Goal: Task Accomplishment & Management: Manage account settings

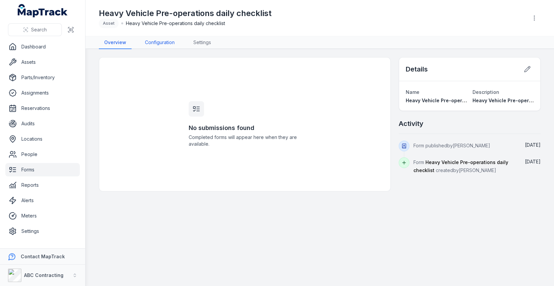
click at [163, 48] on link "Configuration" at bounding box center [160, 42] width 40 height 13
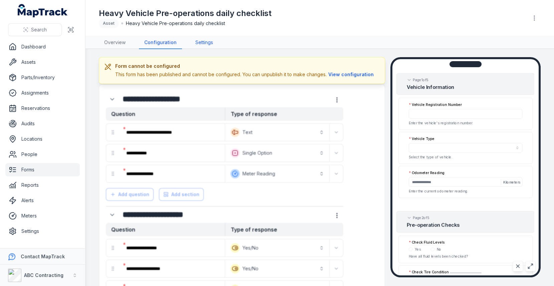
click at [198, 46] on link "Settings" at bounding box center [204, 42] width 28 height 13
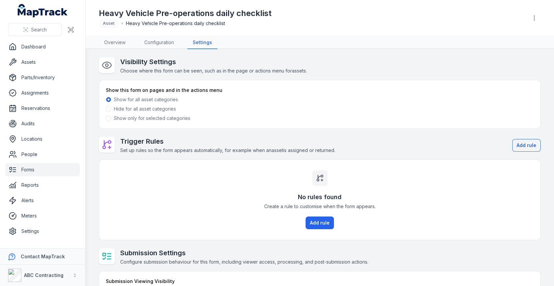
click at [170, 116] on label "Show only for selected categories" at bounding box center [152, 118] width 76 height 7
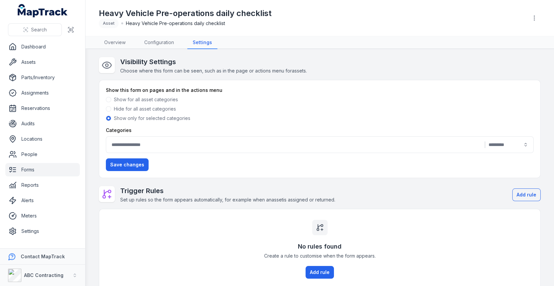
click at [259, 140] on div "|" at bounding box center [320, 144] width 428 height 17
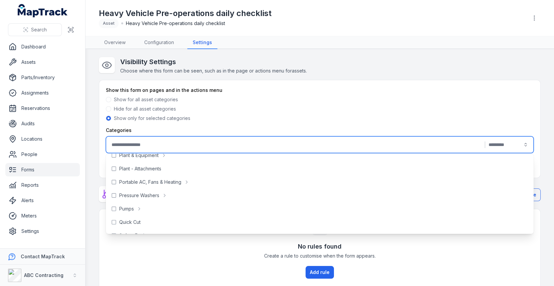
scroll to position [591, 0]
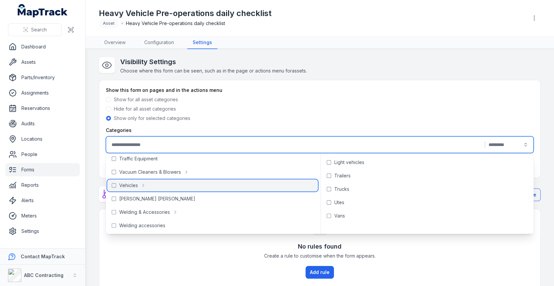
click at [274, 181] on div "Vehicles" at bounding box center [212, 185] width 211 height 12
type input "**********"
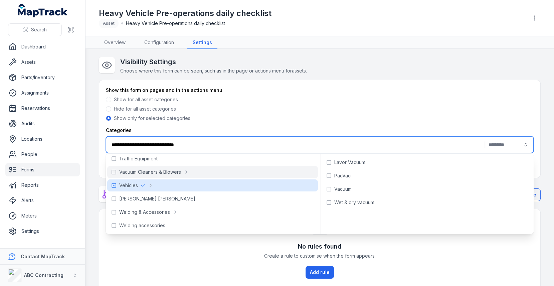
click at [346, 117] on div "Show only for selected categories" at bounding box center [320, 118] width 428 height 7
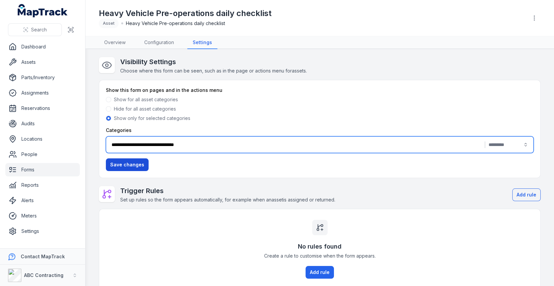
click at [138, 159] on button "Save changes" at bounding box center [127, 164] width 43 height 13
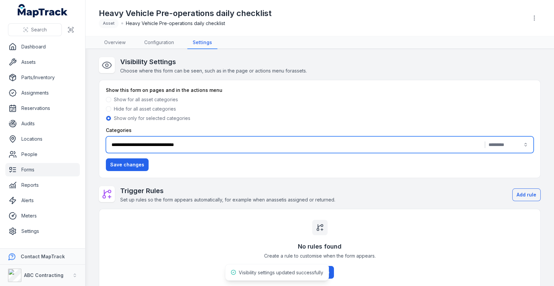
scroll to position [87, 0]
